Goal: Navigation & Orientation: Go to known website

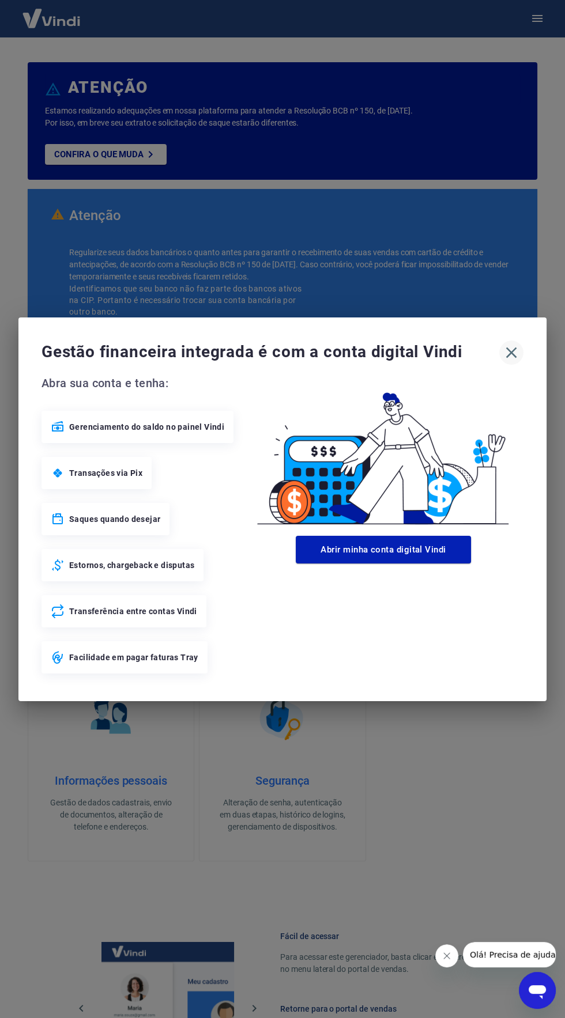
click at [511, 358] on icon "button" at bounding box center [511, 352] width 18 height 18
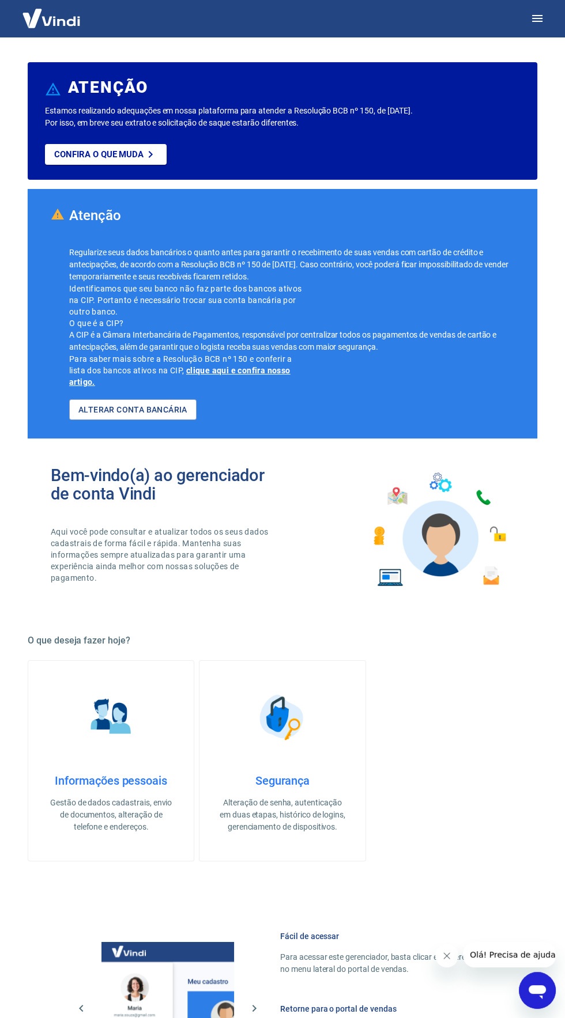
scroll to position [209, 0]
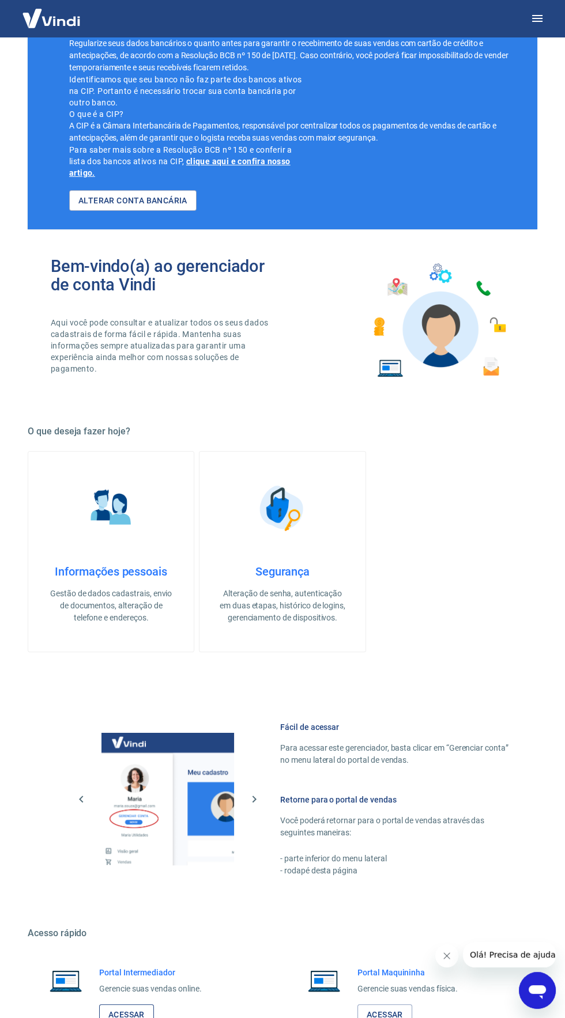
click at [130, 1013] on link "Acessar" at bounding box center [126, 1014] width 55 height 21
